Goal: Task Accomplishment & Management: Manage account settings

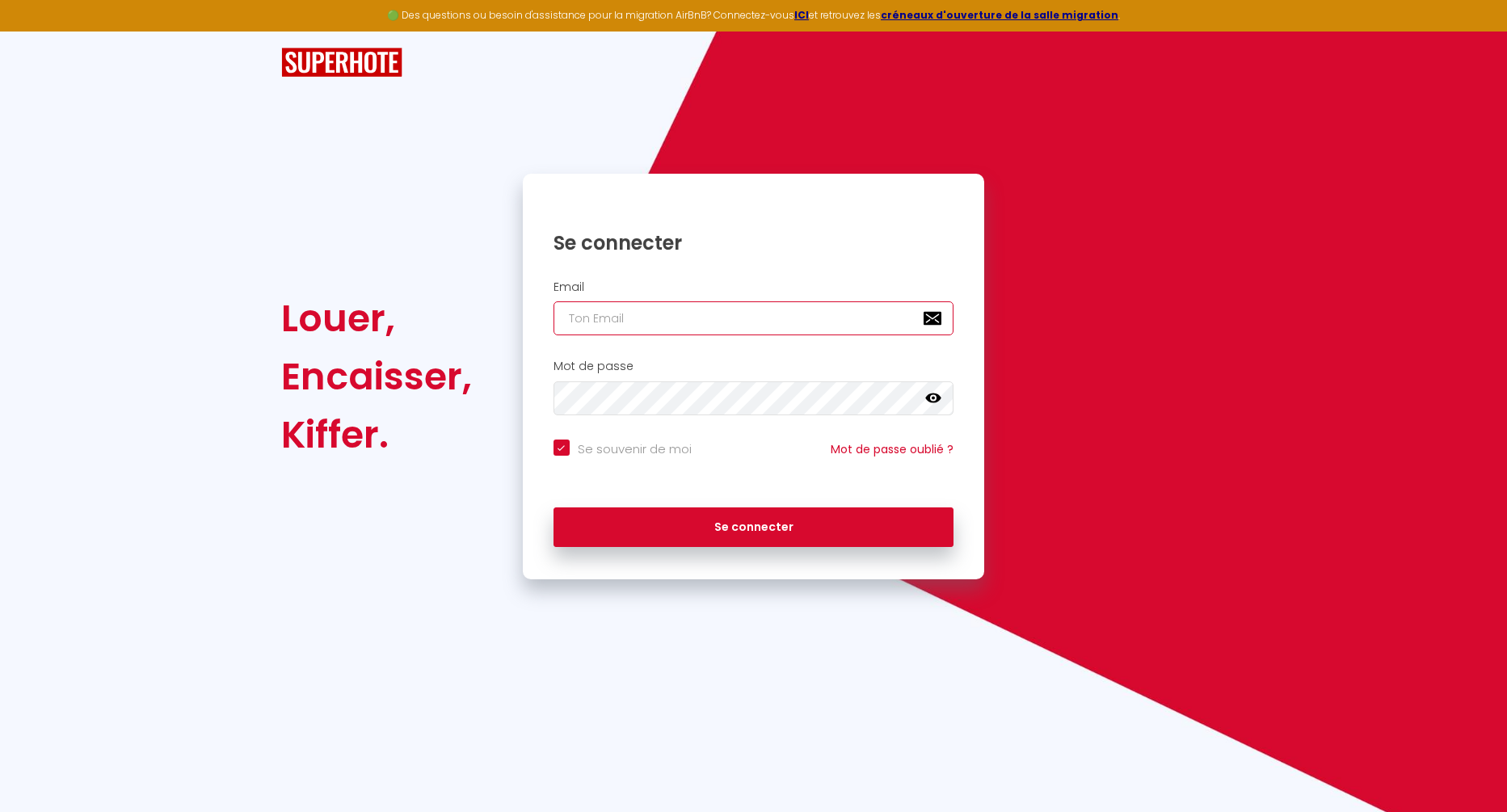
type input "[EMAIL_ADDRESS][DOMAIN_NAME]"
checkbox input "true"
click at [705, 322] on input "[EMAIL_ADDRESS][DOMAIN_NAME]" at bounding box center [754, 317] width 401 height 34
type input "[EMAIL_ADDRESS][DOMAIN_NAME]"
checkbox input "true"
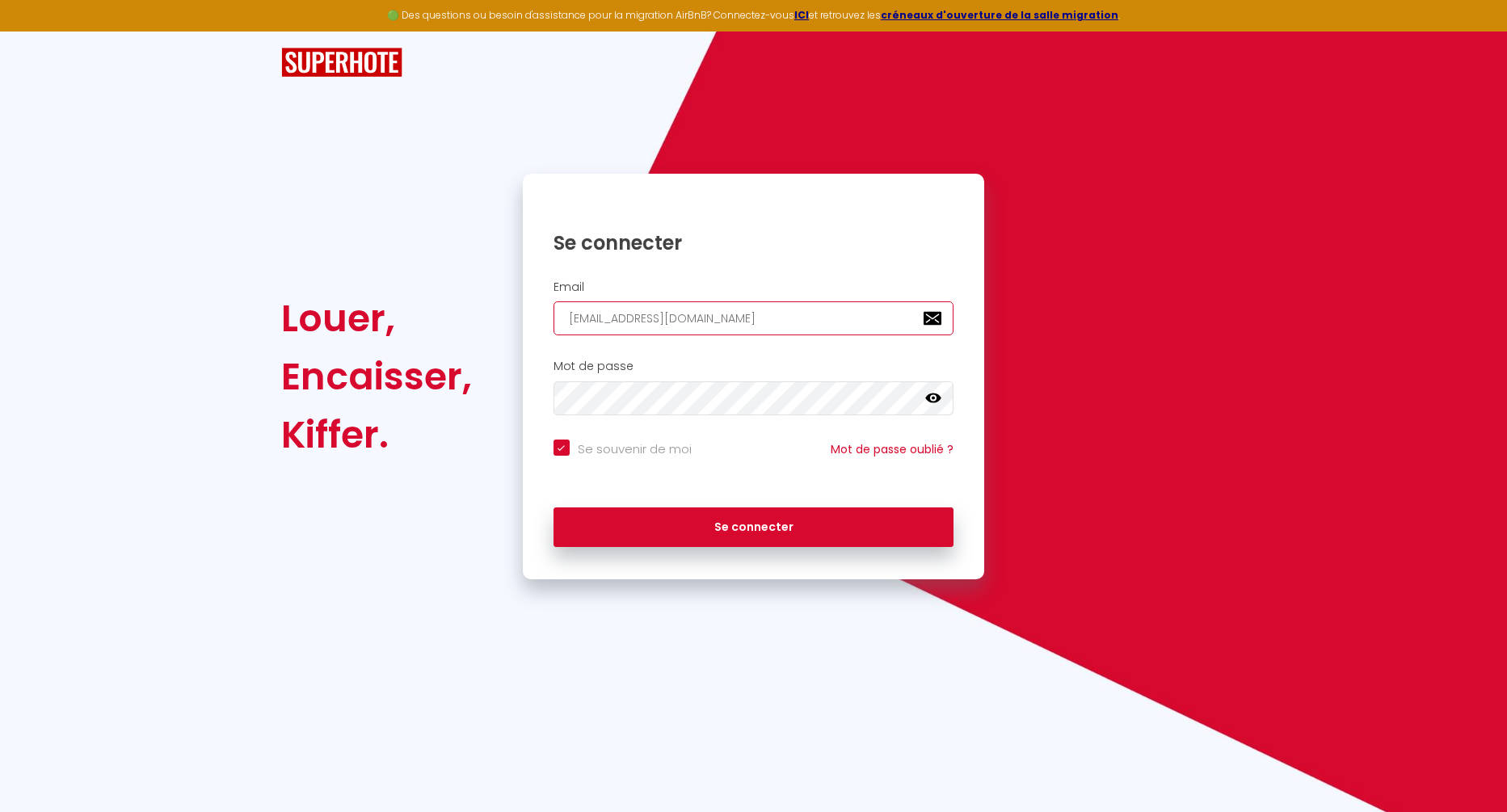
type input "contact@ma-loca.c"
checkbox input "true"
type input "contact@ma-loca."
checkbox input "true"
type input "contact@ma-loca"
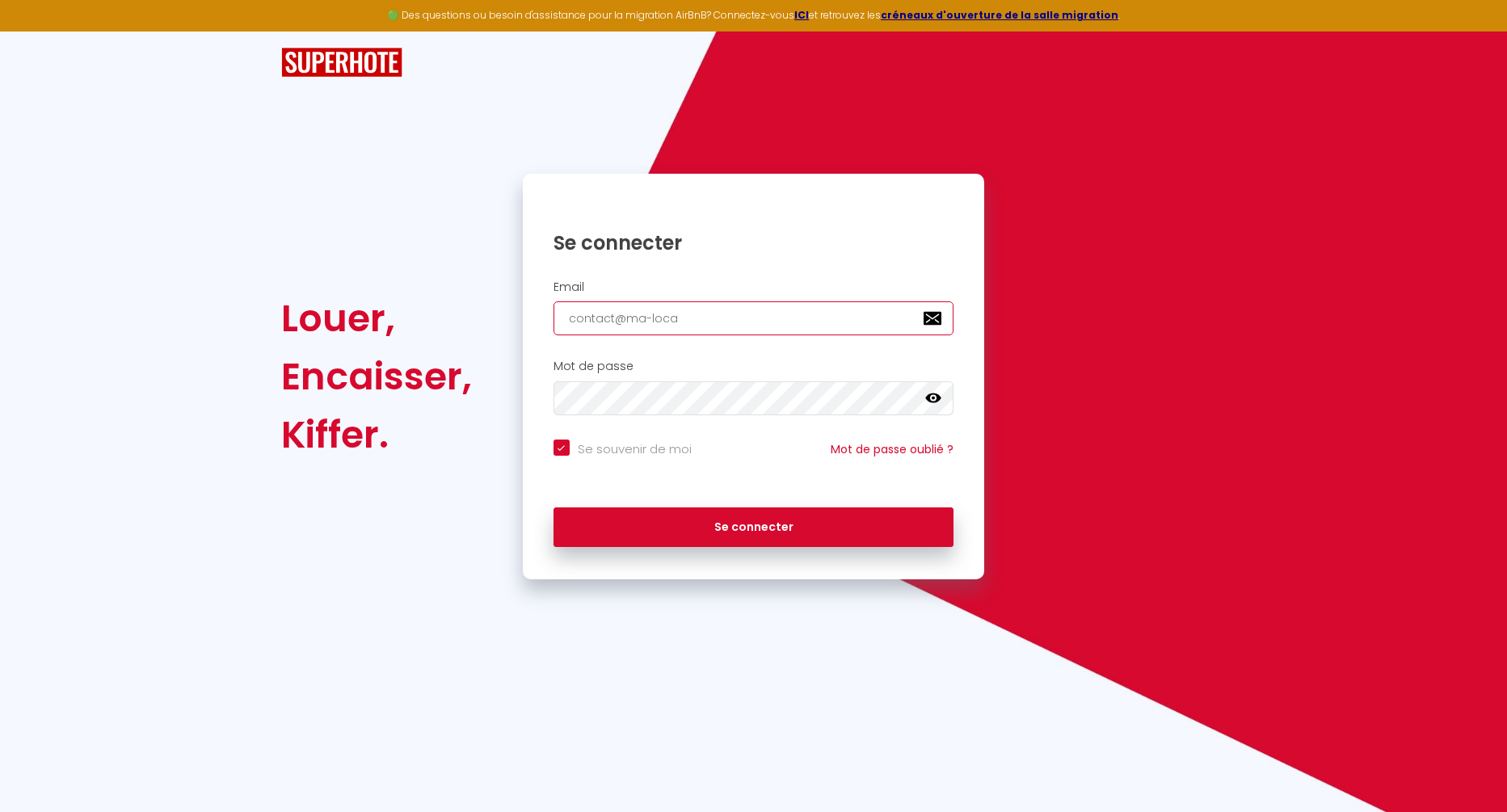
checkbox input "true"
type input "contact@ma-loc"
checkbox input "true"
type input "contact@ma-lo"
checkbox input "true"
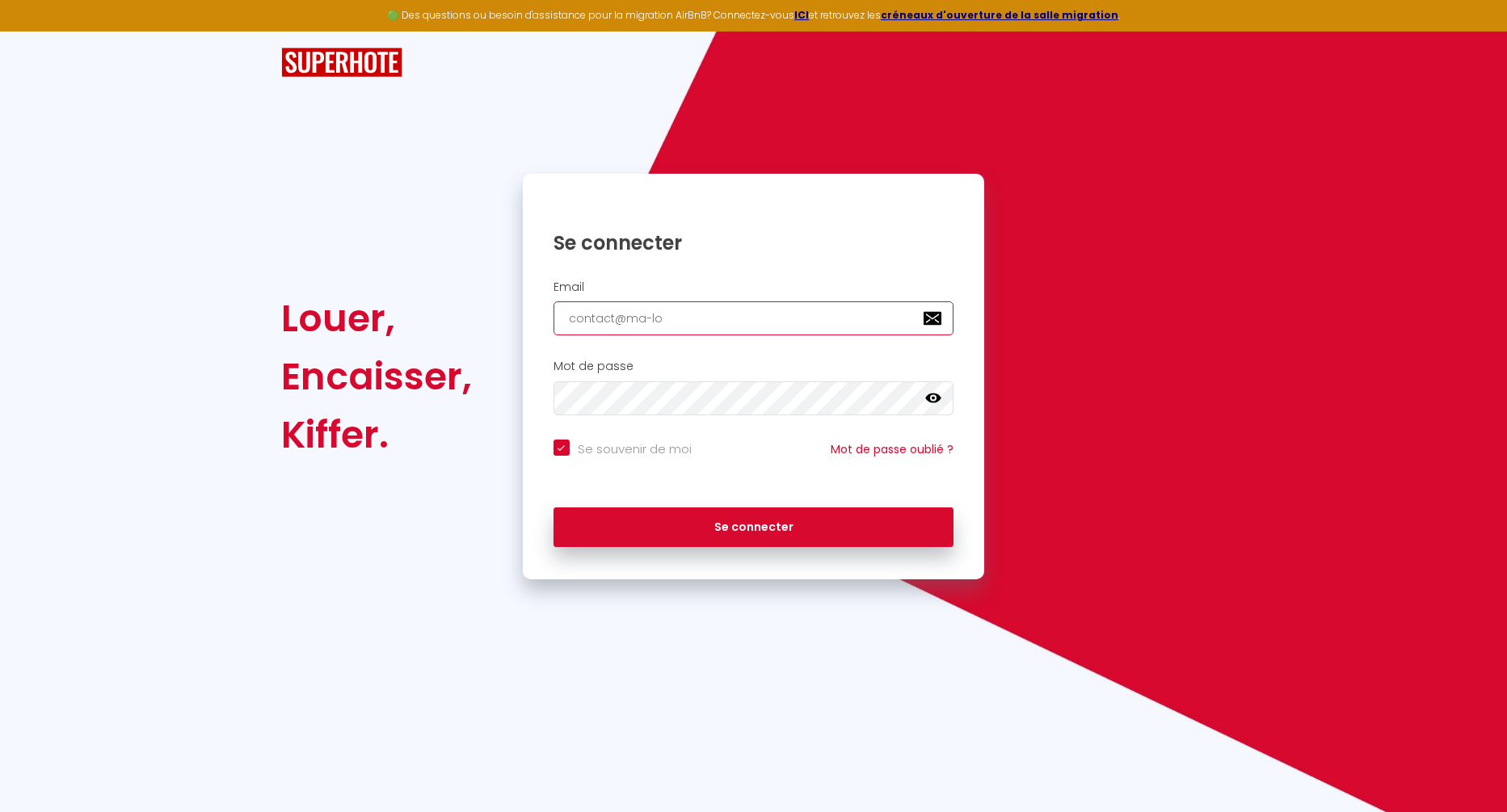
type input "contact@ma-l"
checkbox input "true"
type input "contact@ma-"
checkbox input "true"
type input "contact@ma"
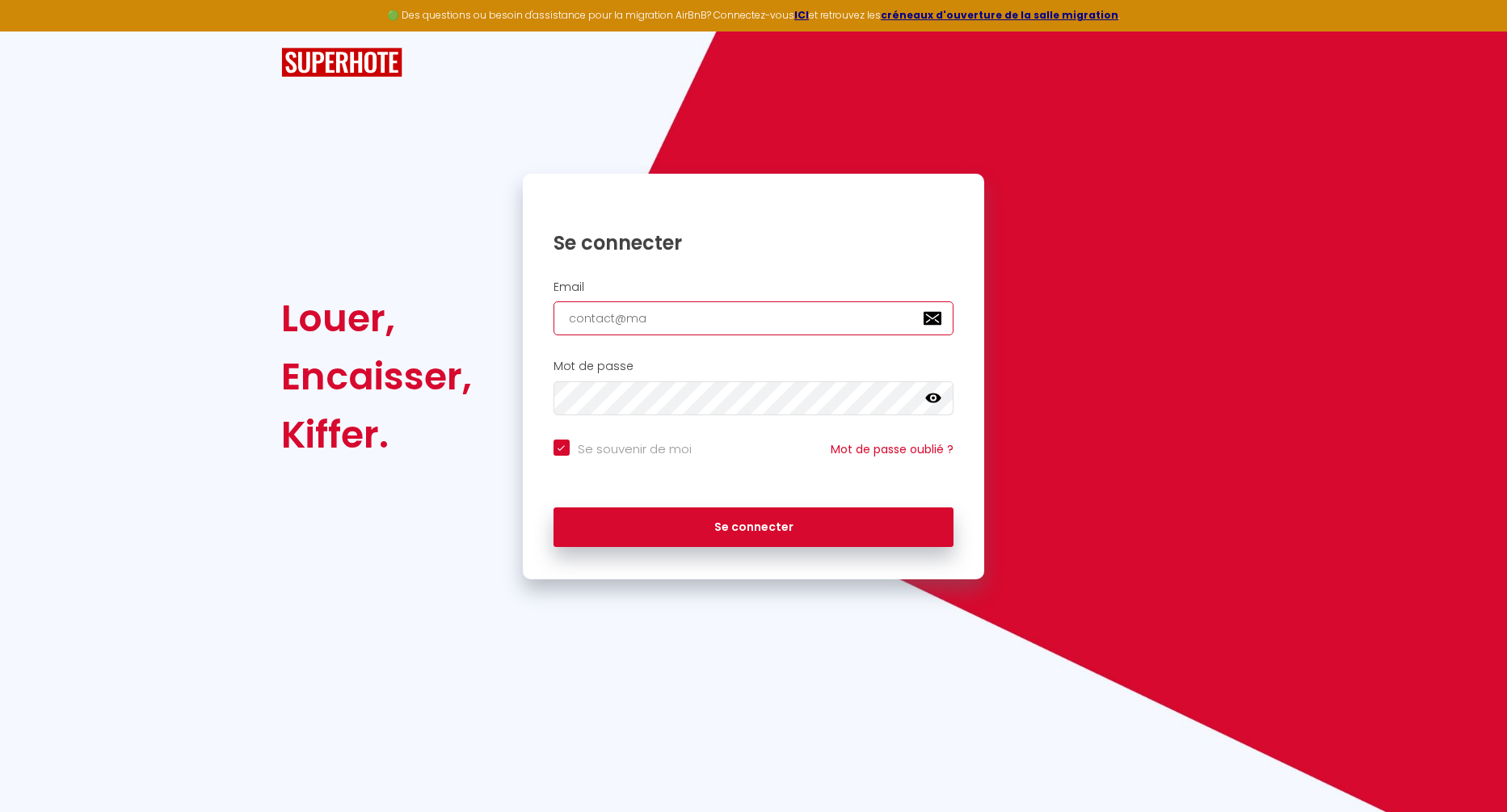
checkbox input "true"
type input "contact@m"
checkbox input "true"
type input "contact@"
checkbox input "true"
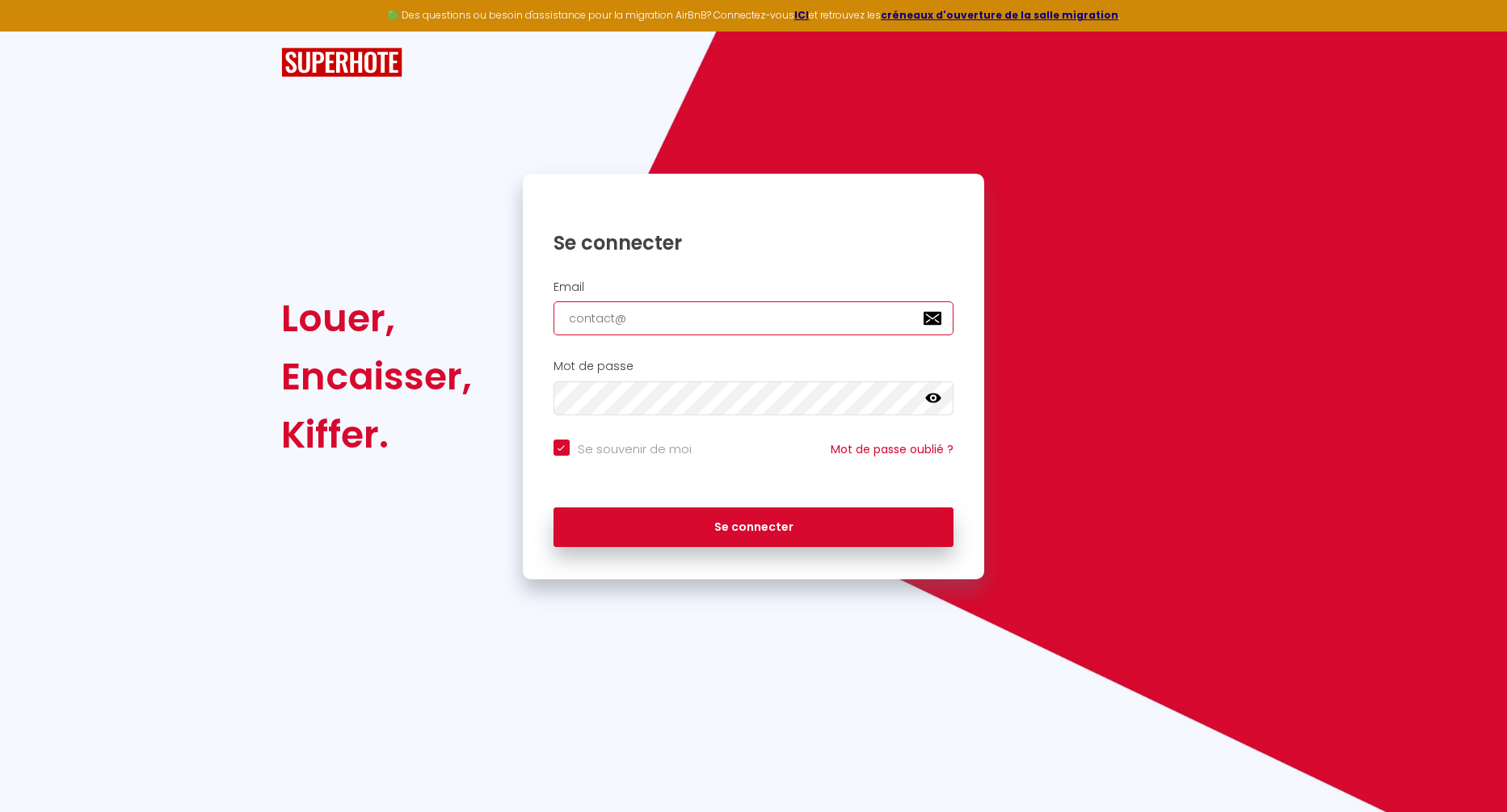
type input "[EMAIL_ADDRESS][DOMAIN_NAME]"
checkbox input "true"
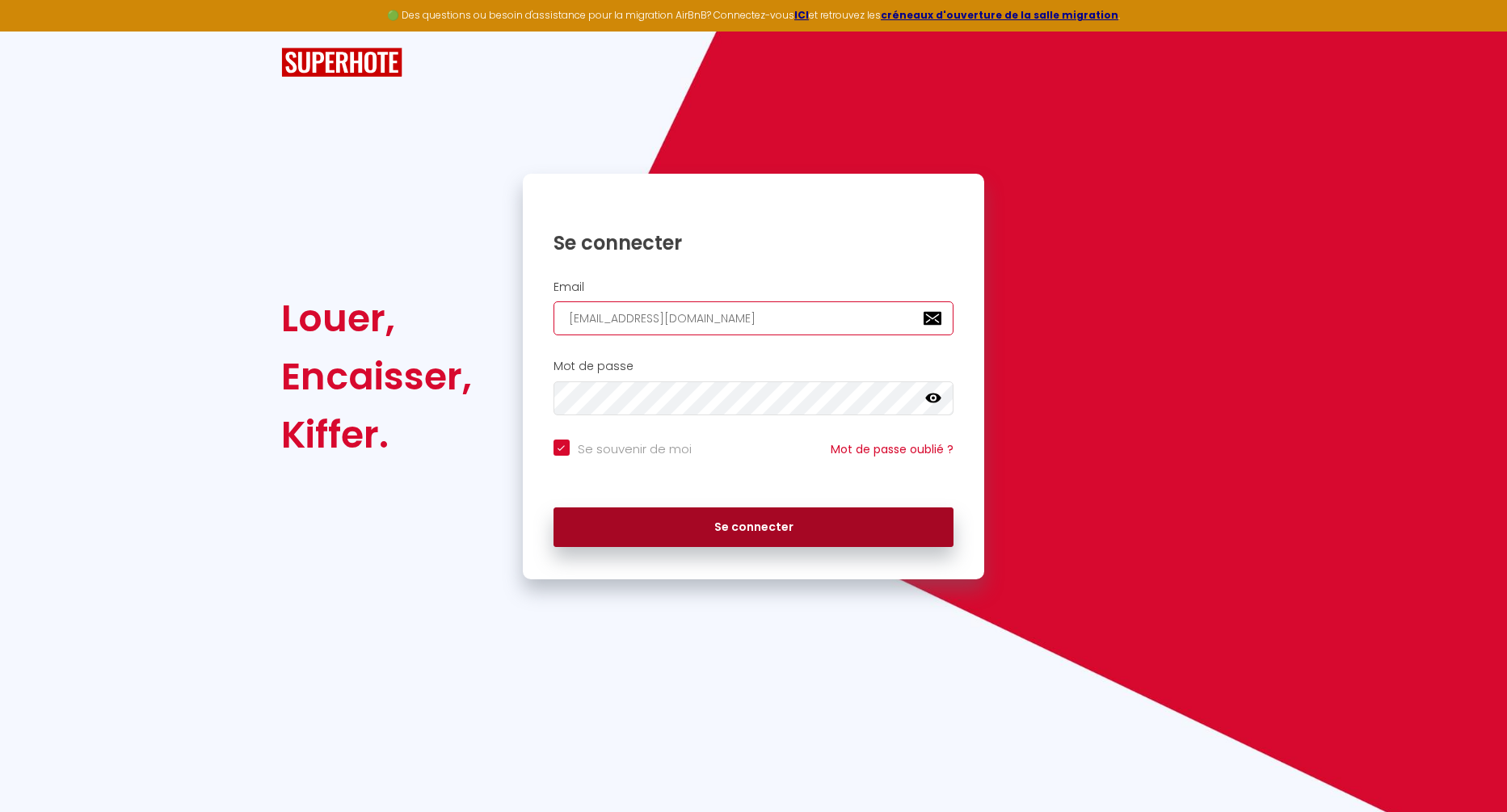
type input "[EMAIL_ADDRESS][DOMAIN_NAME]"
click at [728, 524] on button "Se connecter" at bounding box center [754, 527] width 401 height 40
checkbox input "true"
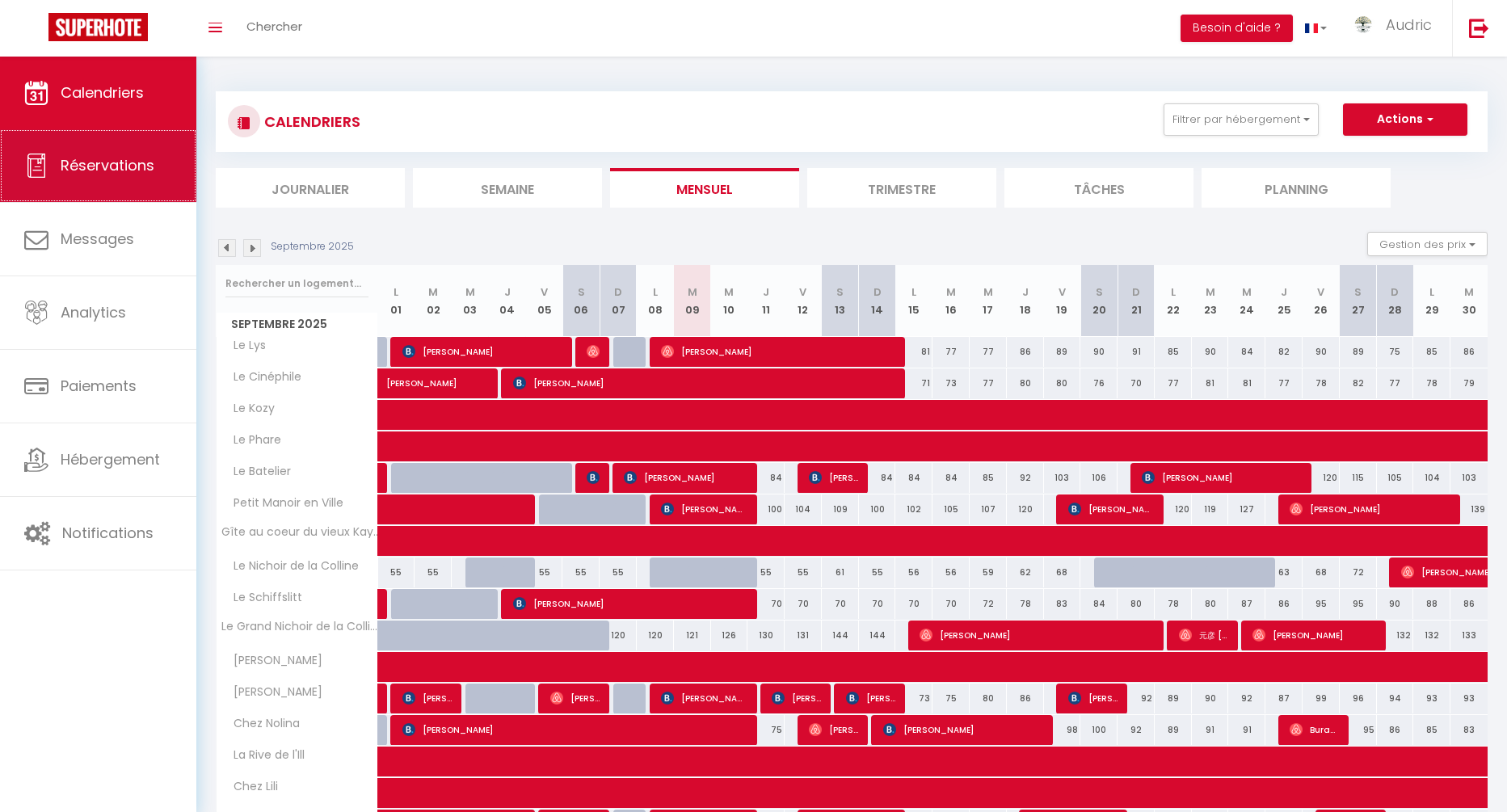
click at [117, 164] on span "Réservations" at bounding box center [107, 164] width 94 height 20
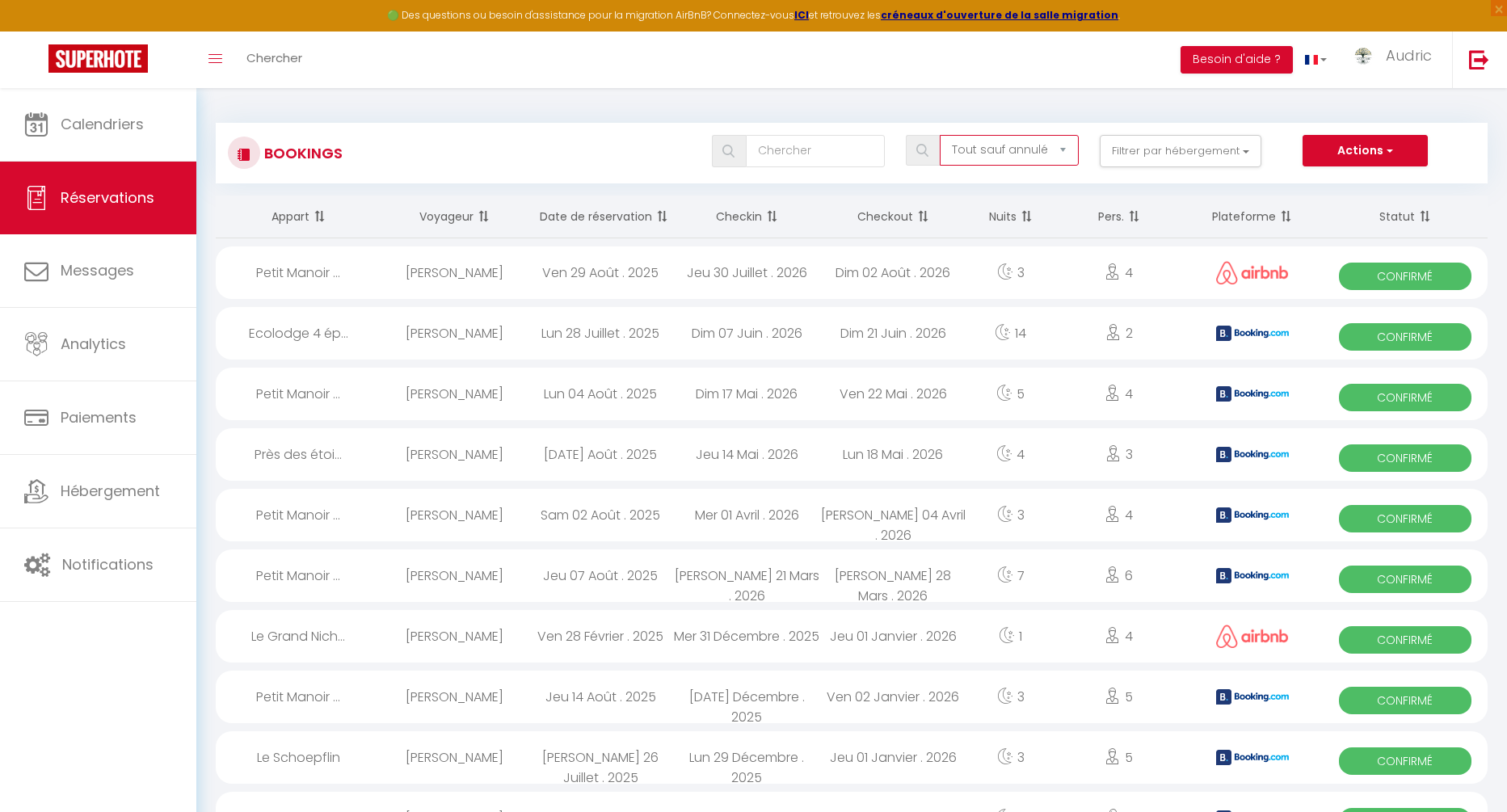
click at [939, 135] on select "Tous les statuts Annulé Confirmé Non Confirmé Tout sauf annulé No Show Request" at bounding box center [1009, 151] width 139 height 31
select select "request"
click option "Request" at bounding box center [0, 0] width 0 height 0
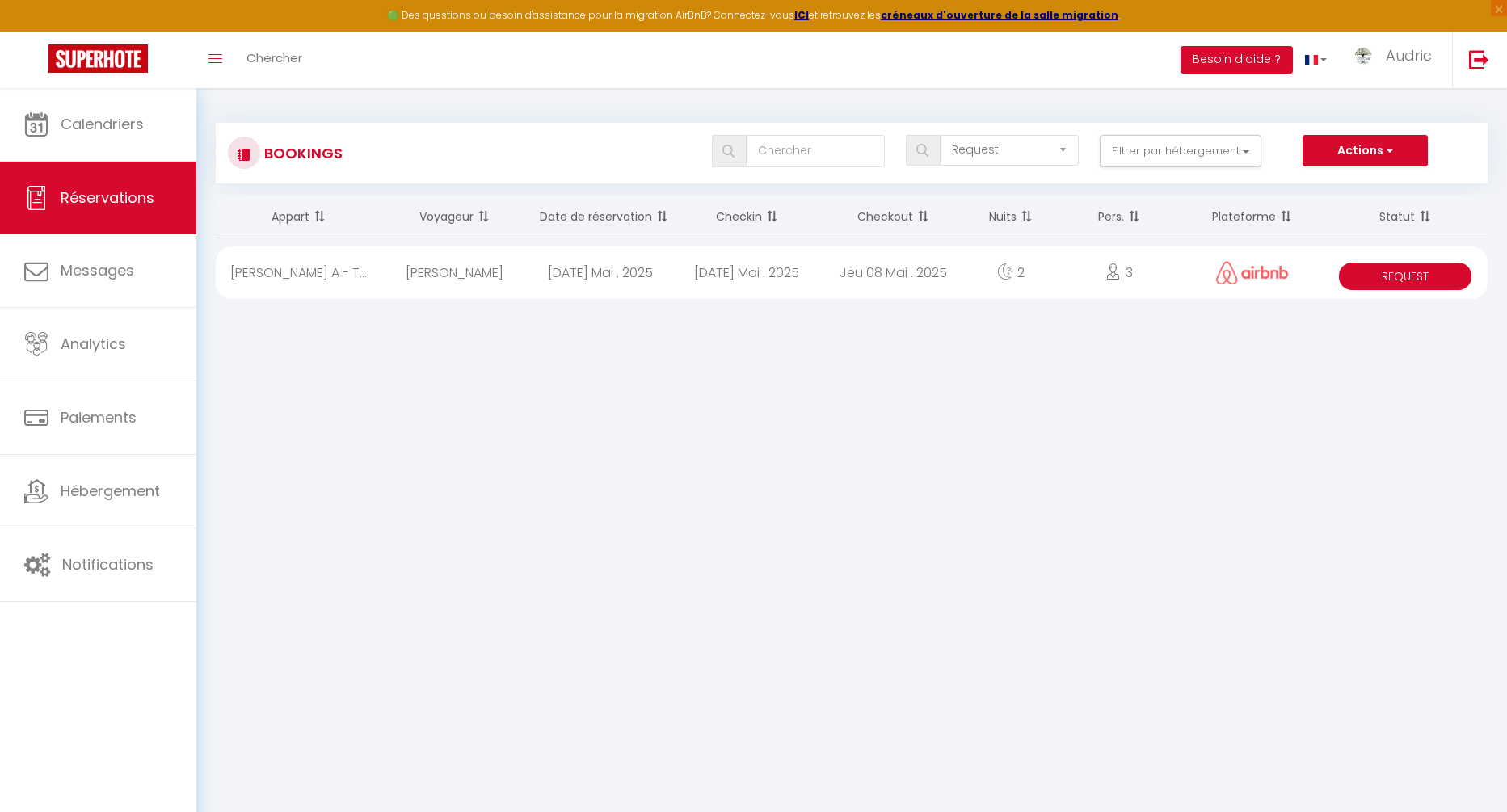
click at [955, 348] on body "🟢 Des questions ou besoin d'assistance pour la migration AirBnB? Connectez-vous…" at bounding box center [754, 494] width 1507 height 812
click at [1164, 155] on button "Filtrer par hébergement" at bounding box center [1180, 151] width 162 height 33
